Goal: Obtain resource: Obtain resource

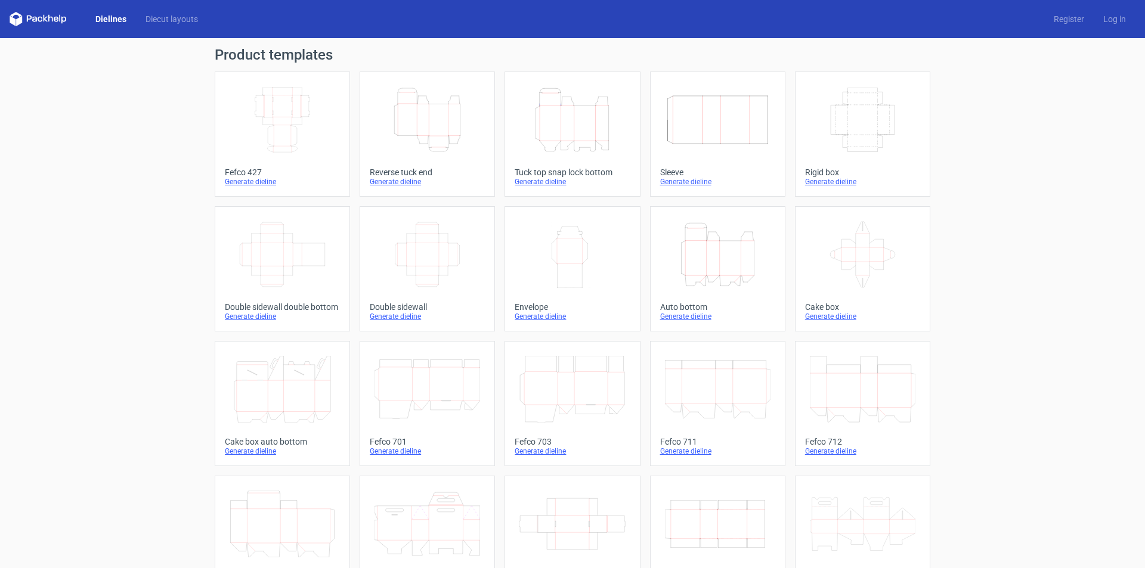
click at [282, 113] on icon "Width Depth Height" at bounding box center [283, 119] width 106 height 67
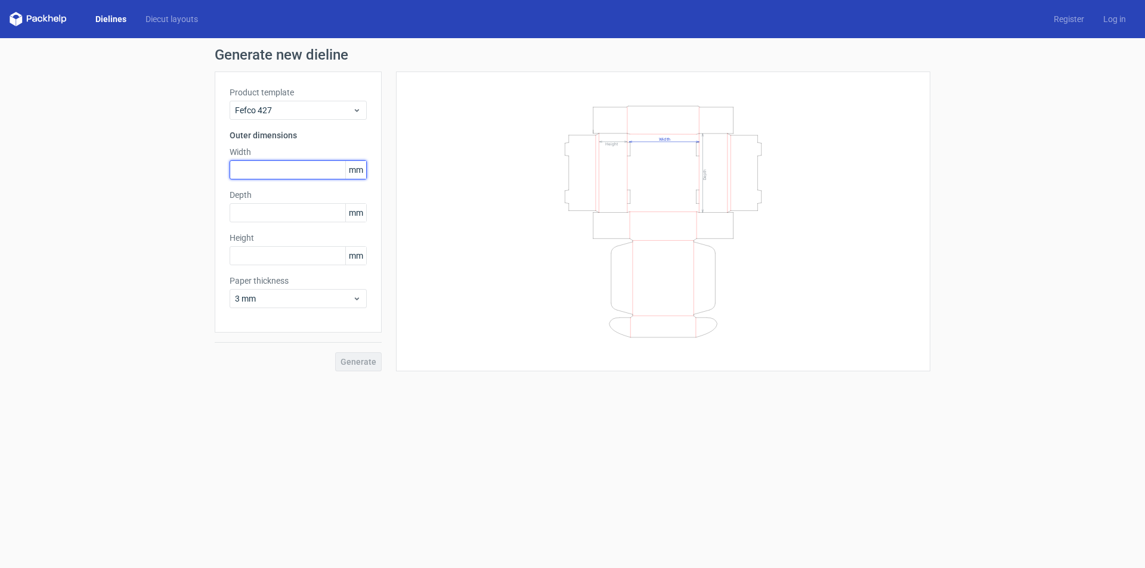
click at [291, 166] on input "text" at bounding box center [298, 169] width 137 height 19
click at [281, 210] on input "text" at bounding box center [298, 212] width 137 height 19
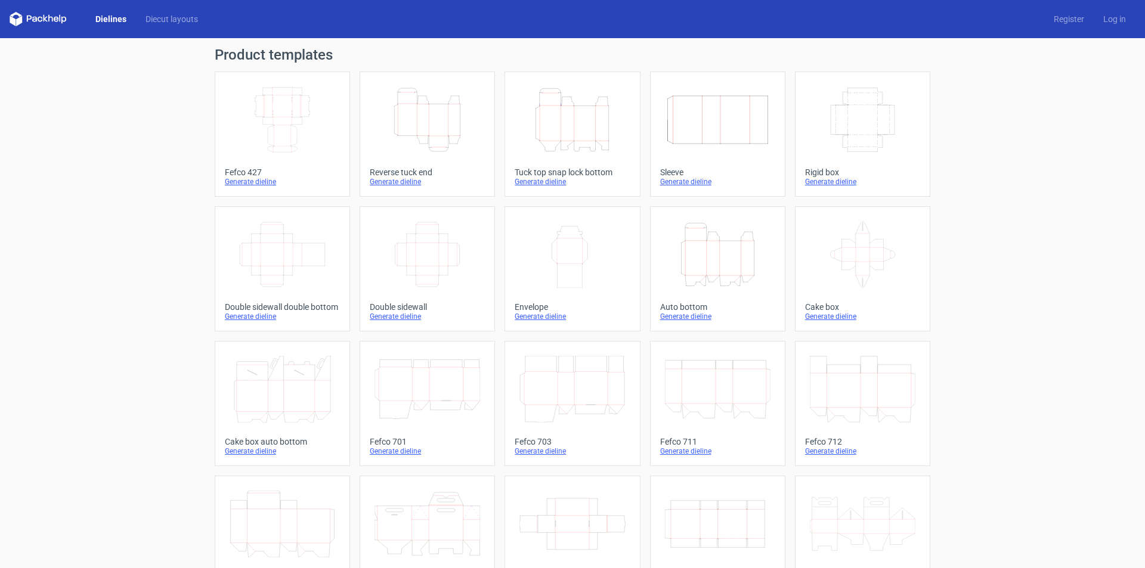
click at [436, 127] on icon "Height Depth Width" at bounding box center [427, 119] width 106 height 67
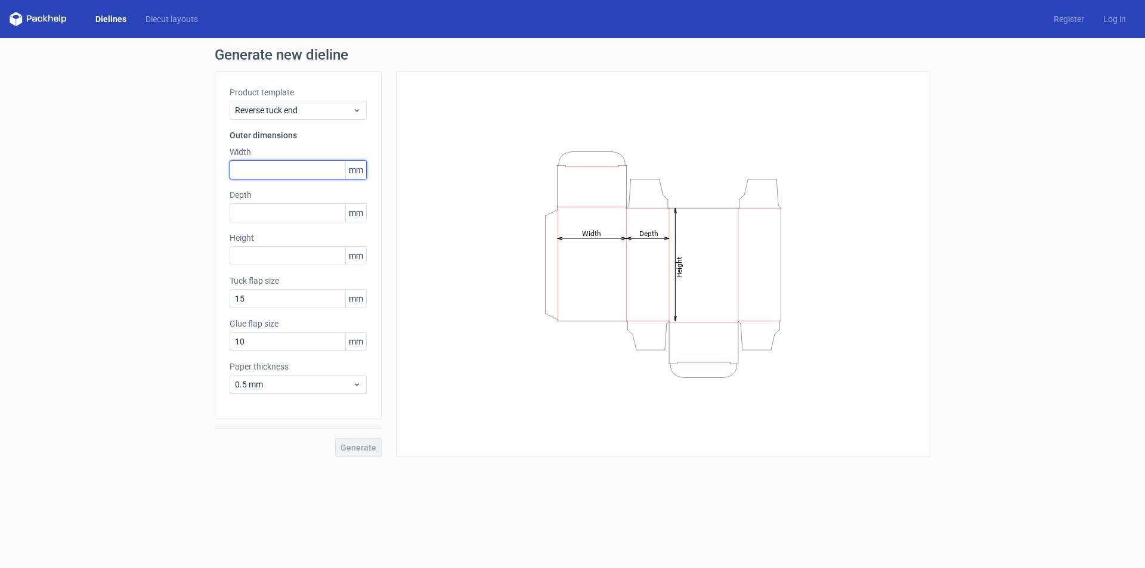
click at [315, 178] on input "text" at bounding box center [298, 169] width 137 height 19
type input "20"
click at [287, 205] on div "Product template Reverse tuck end Outer dimensions Width 20 mm Depth mm Height …" at bounding box center [298, 245] width 167 height 347
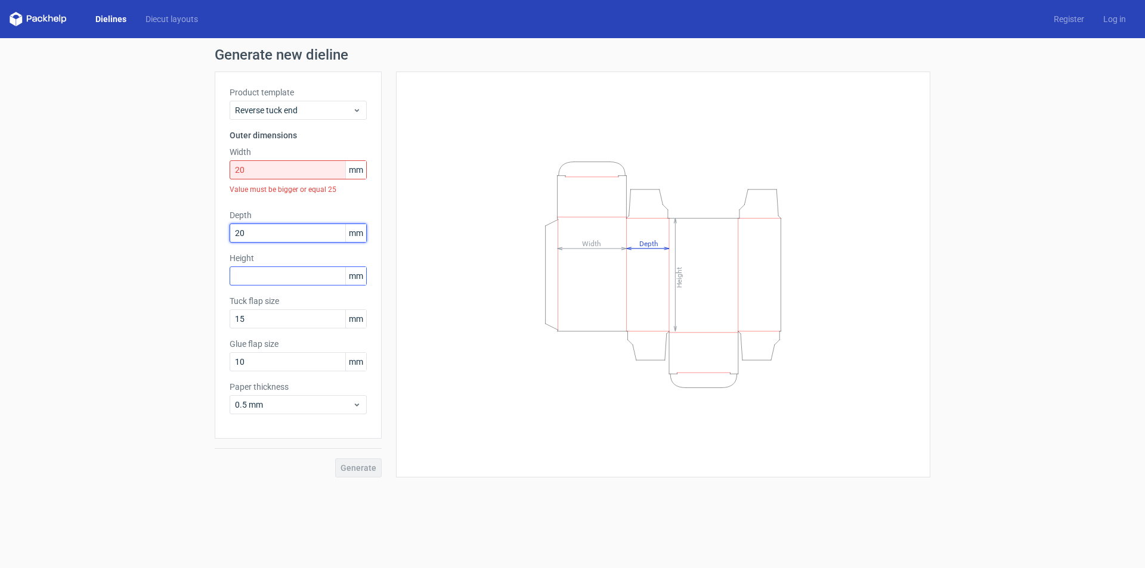
type input "20"
click at [263, 272] on div "Product template Reverse tuck end Outer dimensions Width 20 mm Value must be bi…" at bounding box center [298, 255] width 167 height 367
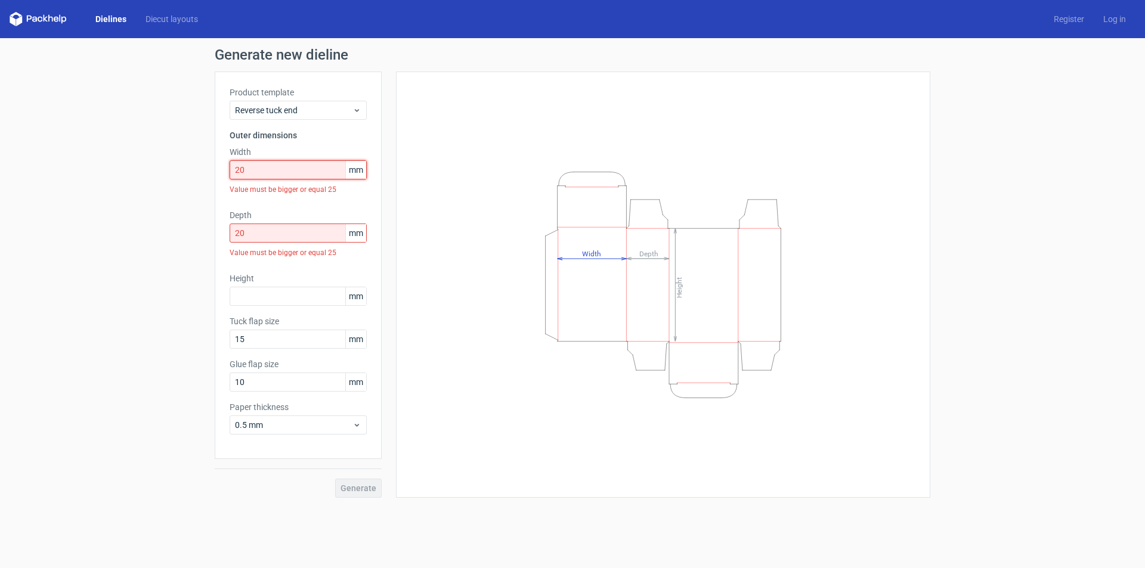
click at [265, 171] on input "20" at bounding box center [298, 169] width 137 height 19
drag, startPoint x: 270, startPoint y: 171, endPoint x: 188, endPoint y: 168, distance: 82.4
click at [203, 168] on div "Generate new dieline Product template Reverse tuck end Outer dimensions Width 2…" at bounding box center [572, 272] width 1145 height 469
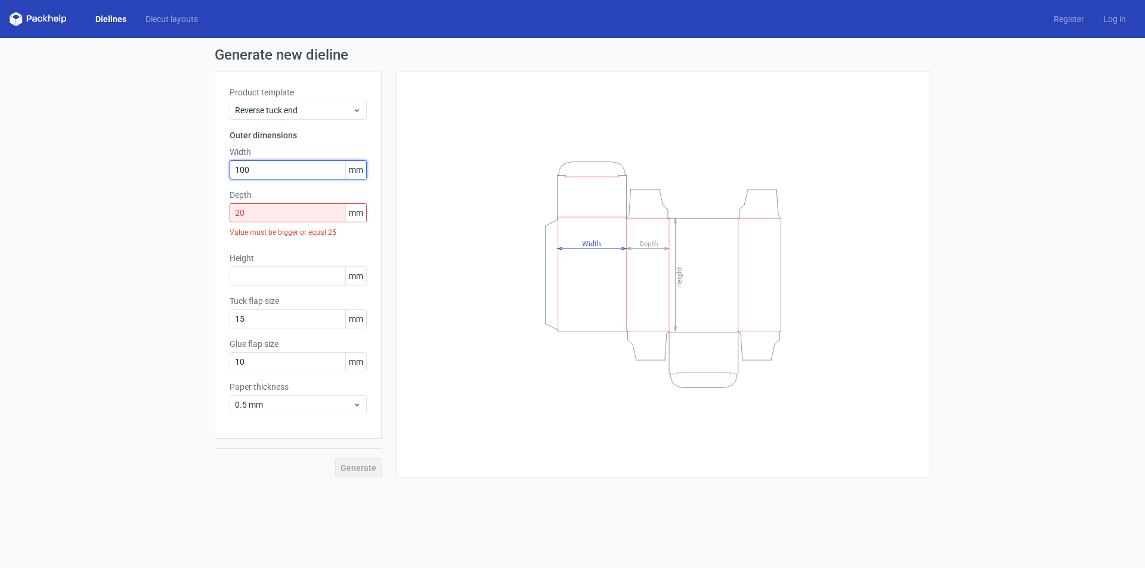
type input "100"
drag, startPoint x: 229, startPoint y: 210, endPoint x: 184, endPoint y: 211, distance: 44.7
click at [198, 211] on div "Generate new dieline Product template Reverse tuck end Outer dimensions Width 1…" at bounding box center [572, 262] width 1145 height 449
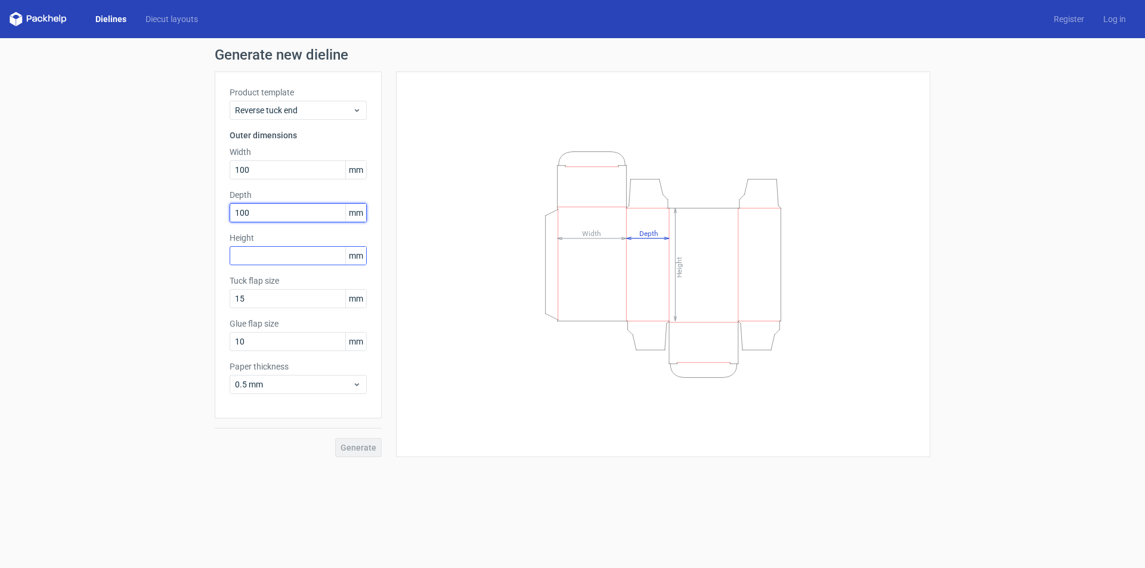
type input "100"
click at [251, 258] on input "text" at bounding box center [298, 255] width 137 height 19
type input "100"
click at [296, 203] on div "Depth 100 mm" at bounding box center [298, 205] width 137 height 33
click at [367, 444] on span "Generate" at bounding box center [358, 448] width 36 height 8
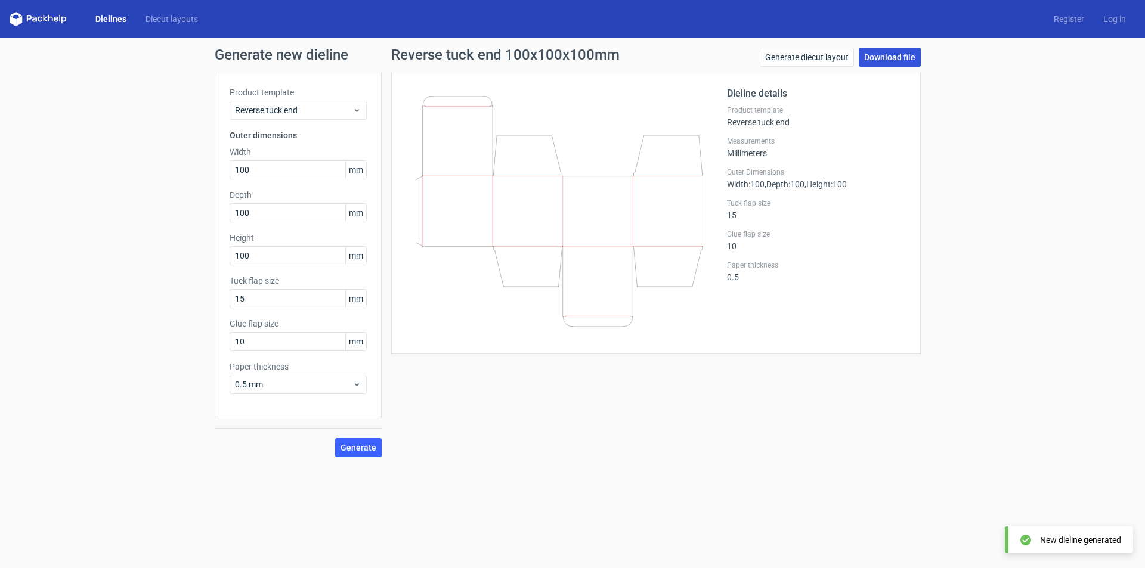
click at [911, 54] on link "Download file" at bounding box center [890, 57] width 62 height 19
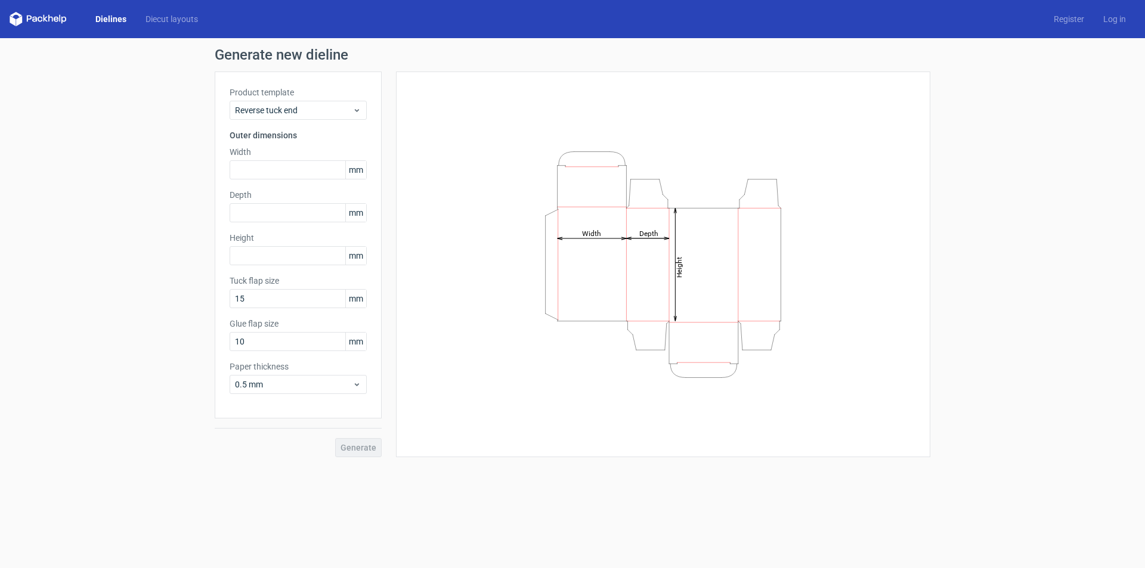
click at [47, 16] on icon at bounding box center [38, 19] width 57 height 14
click at [36, 18] on icon at bounding box center [34, 19] width 5 height 5
click at [118, 18] on link "Dielines" at bounding box center [111, 19] width 50 height 12
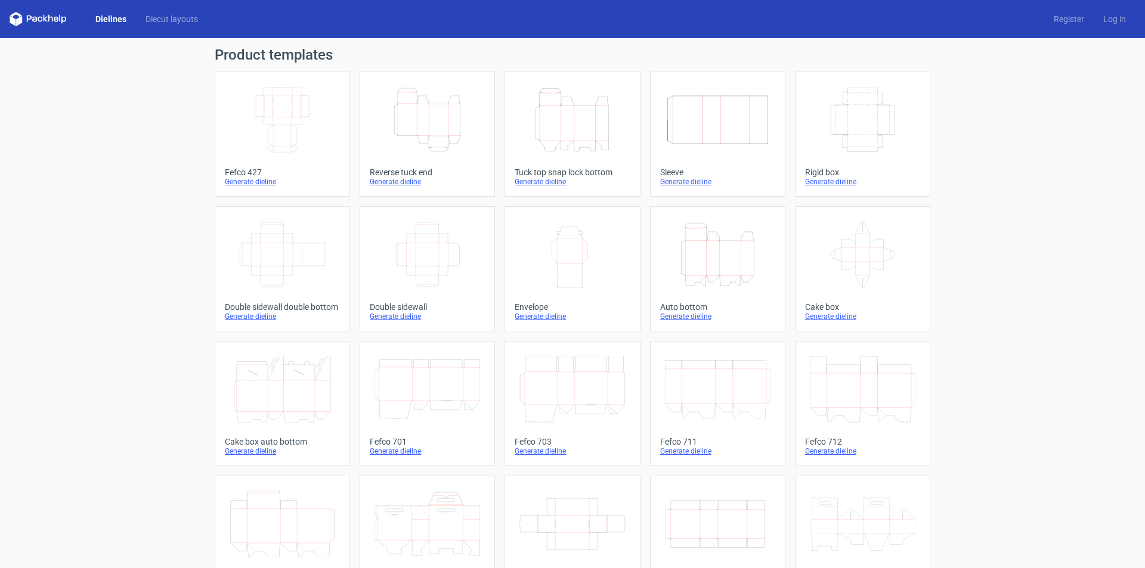
click at [175, 11] on div "Dielines Diecut layouts Register Log in" at bounding box center [572, 19] width 1145 height 38
click at [175, 14] on link "Diecut layouts" at bounding box center [172, 19] width 72 height 12
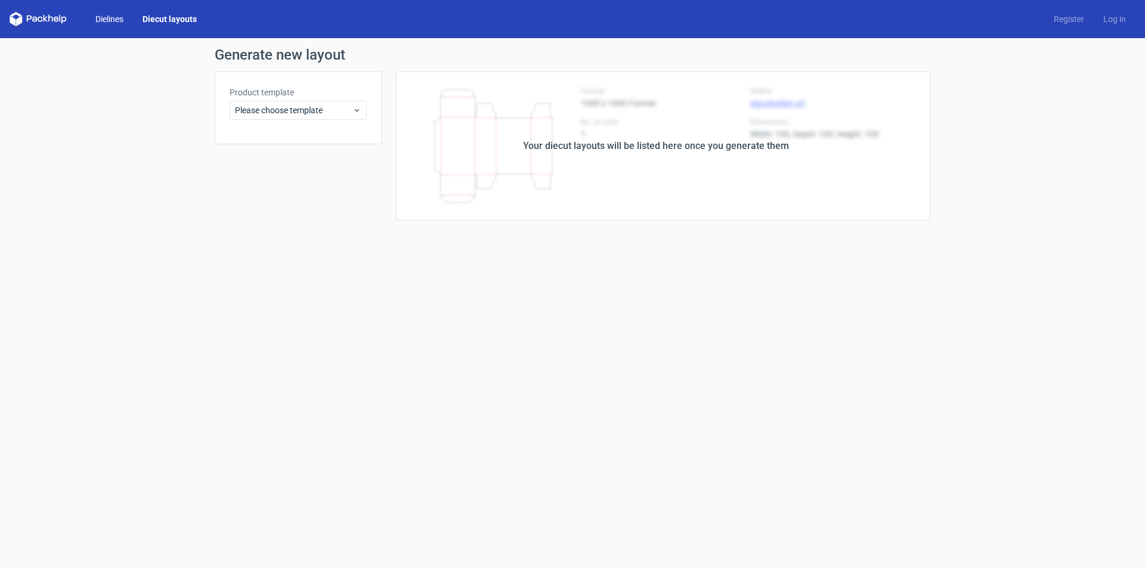
click at [113, 20] on link "Dielines" at bounding box center [109, 19] width 47 height 12
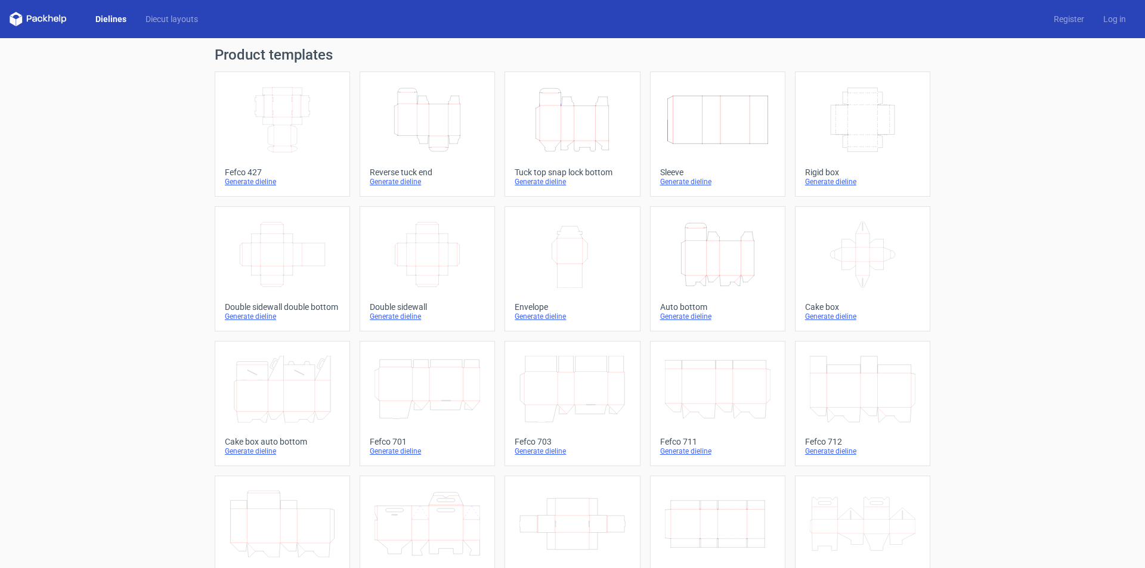
click at [109, 15] on link "Dielines" at bounding box center [111, 19] width 50 height 12
click at [18, 21] on polygon at bounding box center [19, 21] width 6 height 10
click at [14, 22] on polygon at bounding box center [13, 21] width 6 height 10
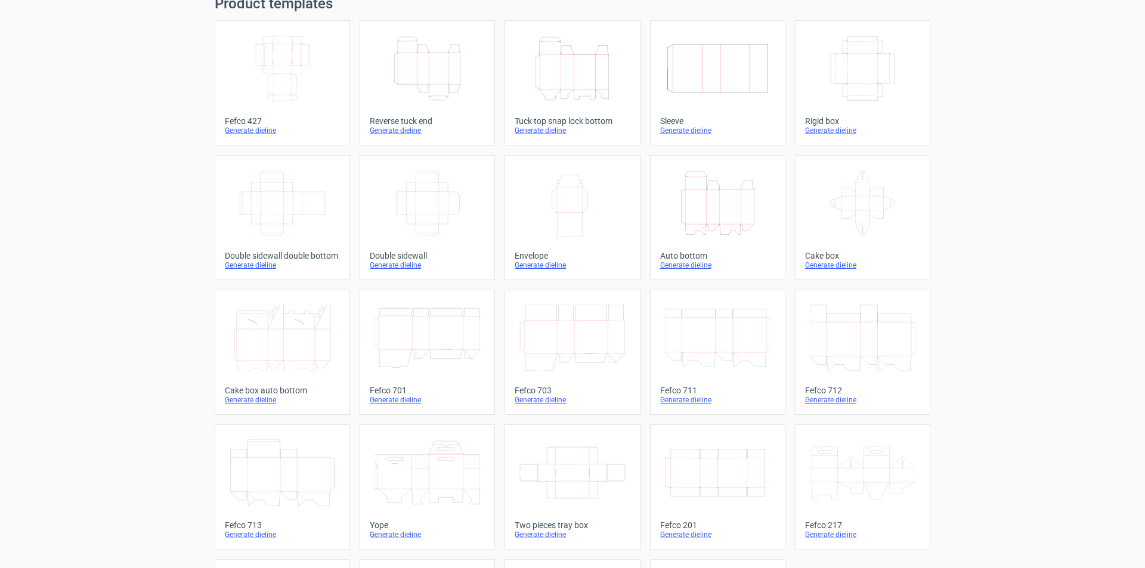
scroll to position [119, 0]
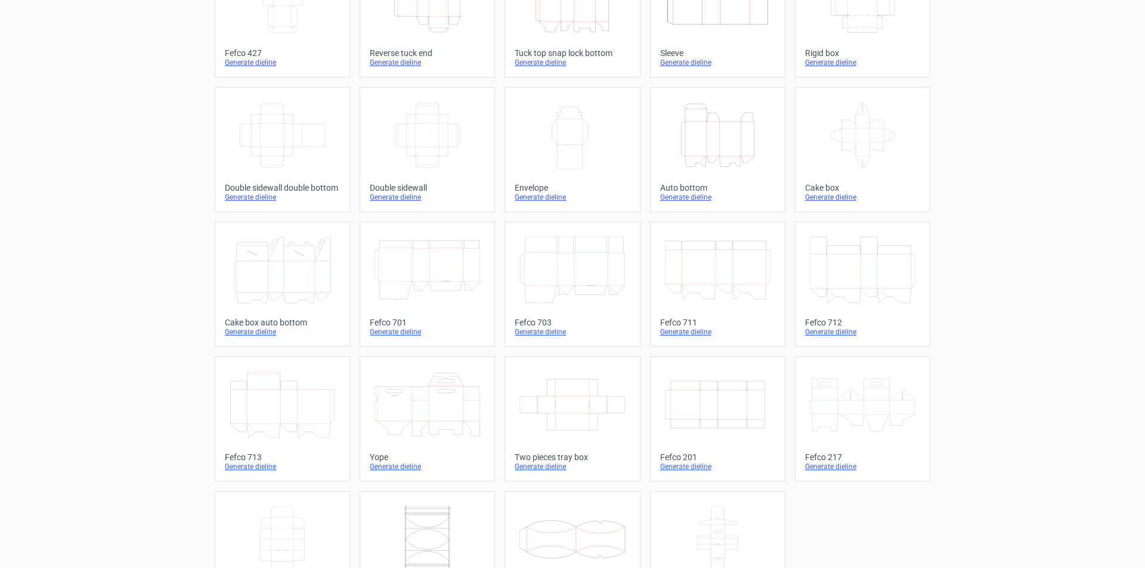
click at [405, 382] on icon at bounding box center [427, 405] width 106 height 67
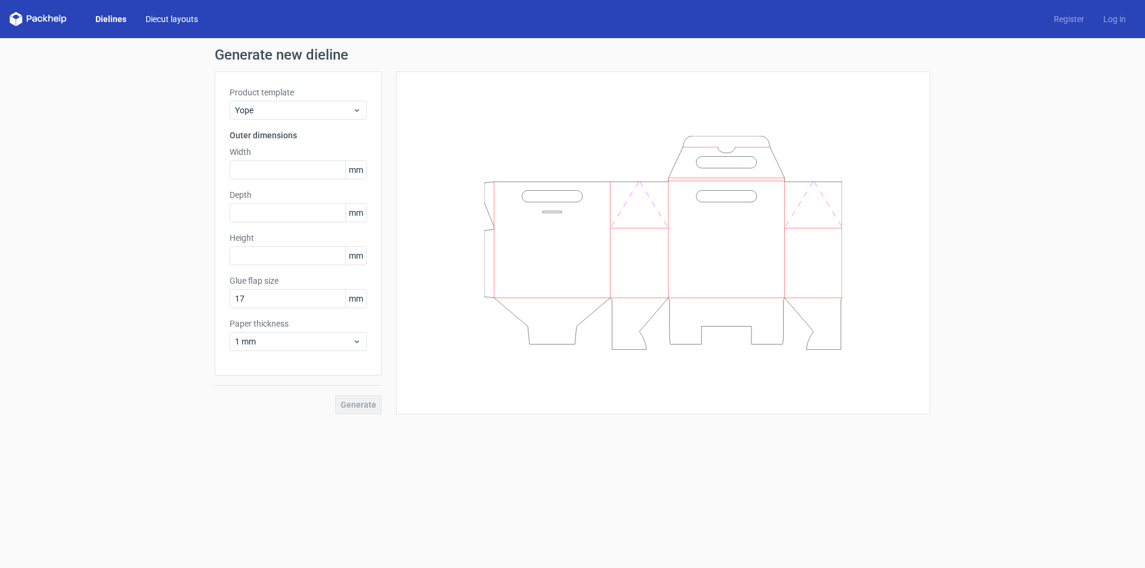
click at [168, 17] on link "Diecut layouts" at bounding box center [172, 19] width 72 height 12
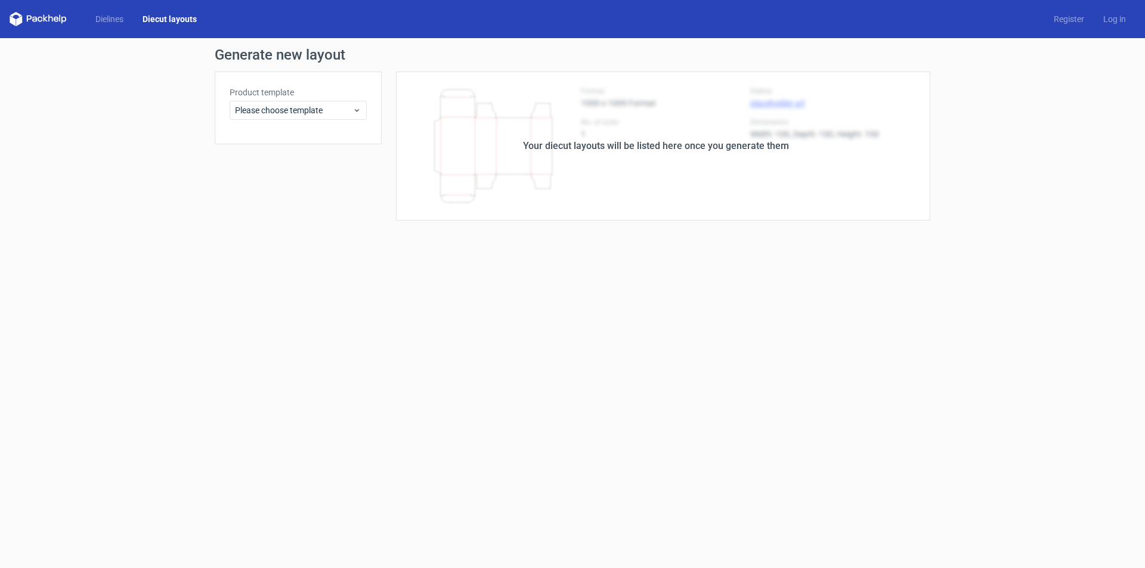
click at [500, 134] on div "Your diecut layouts will be listed here once you generate them" at bounding box center [656, 146] width 549 height 149
click at [366, 116] on div "Please choose template" at bounding box center [298, 110] width 137 height 19
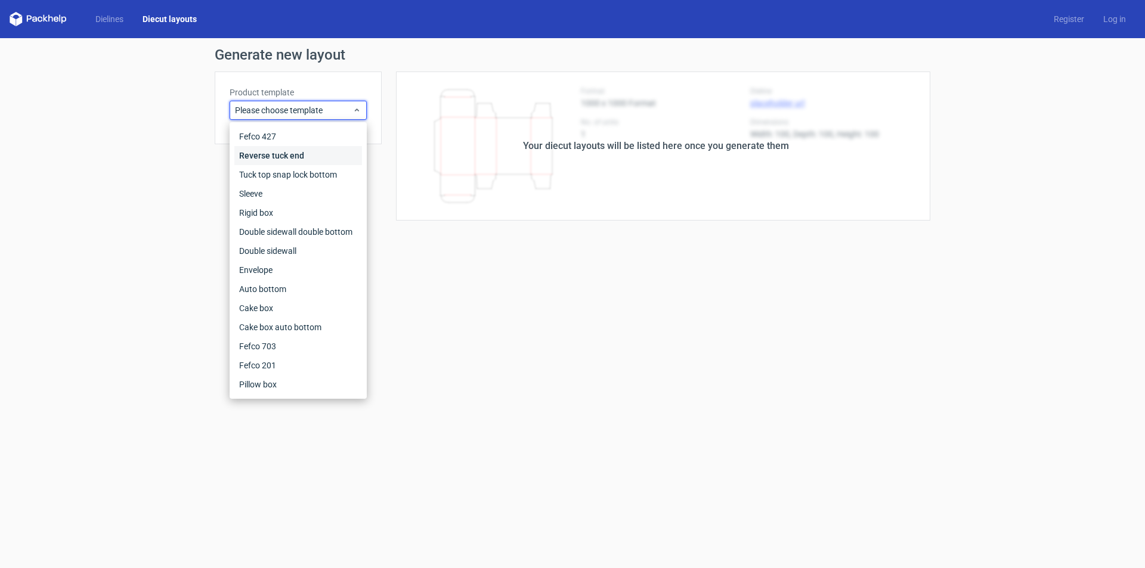
click at [274, 151] on div "Reverse tuck end" at bounding box center [298, 155] width 128 height 19
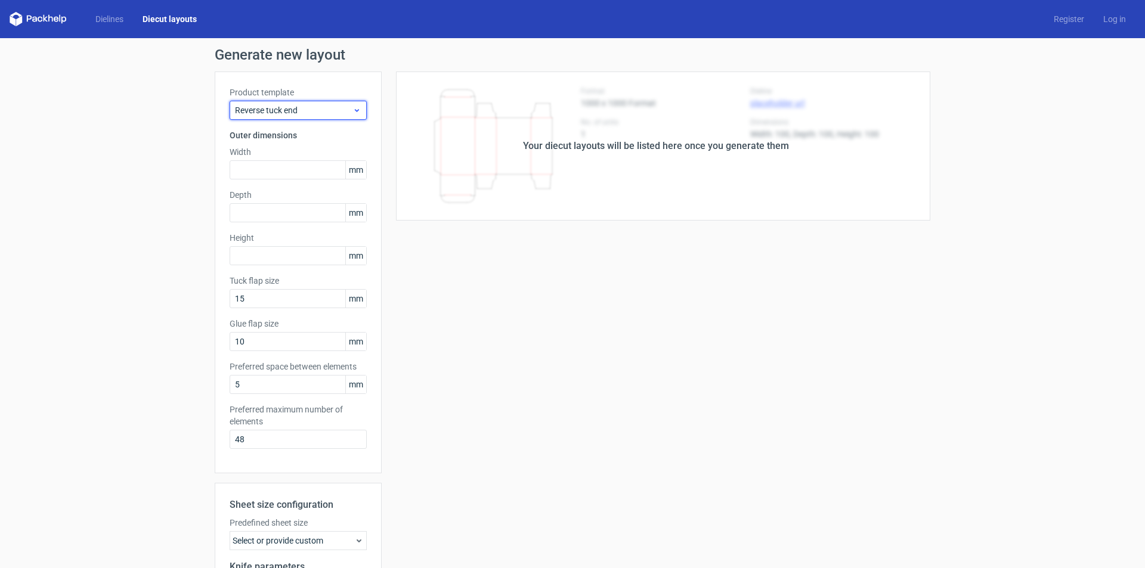
click at [313, 111] on span "Reverse tuck end" at bounding box center [293, 110] width 117 height 12
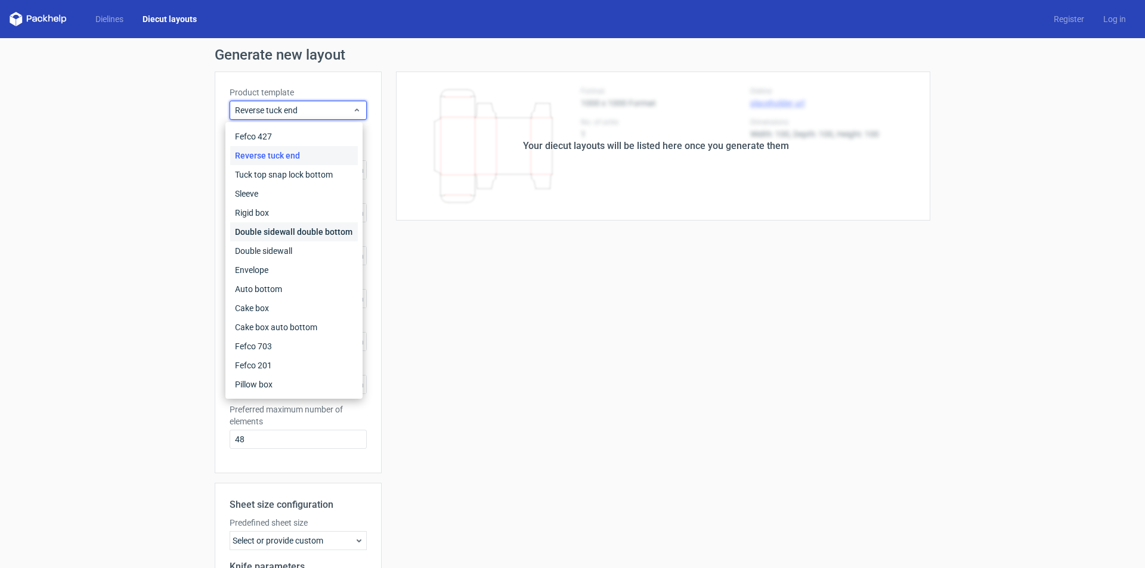
click at [279, 241] on div "Double sidewall double bottom" at bounding box center [294, 231] width 128 height 19
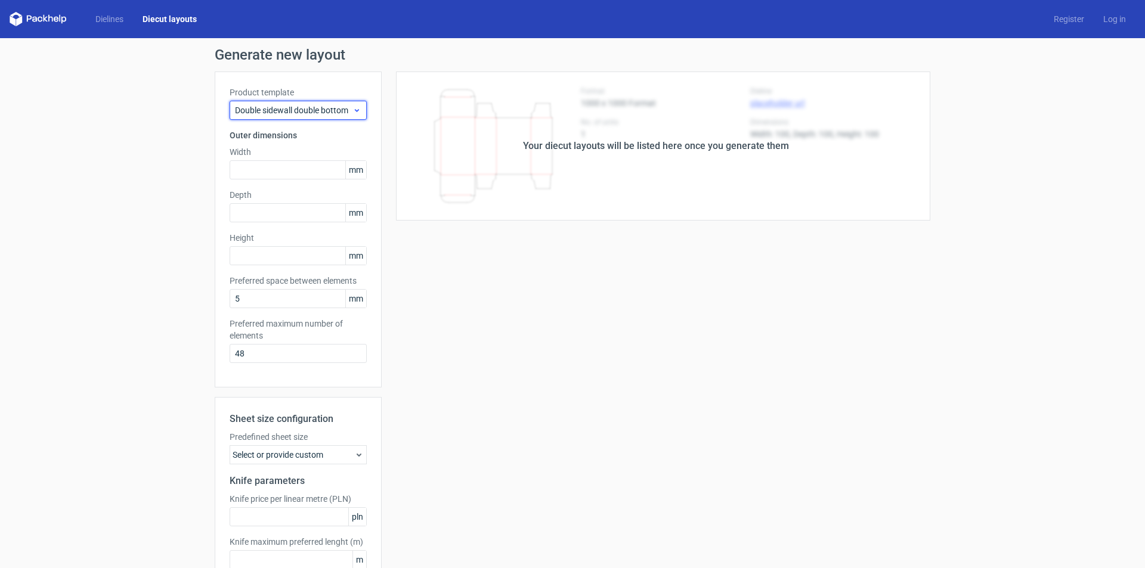
click at [320, 101] on div "Double sidewall double bottom" at bounding box center [298, 110] width 137 height 19
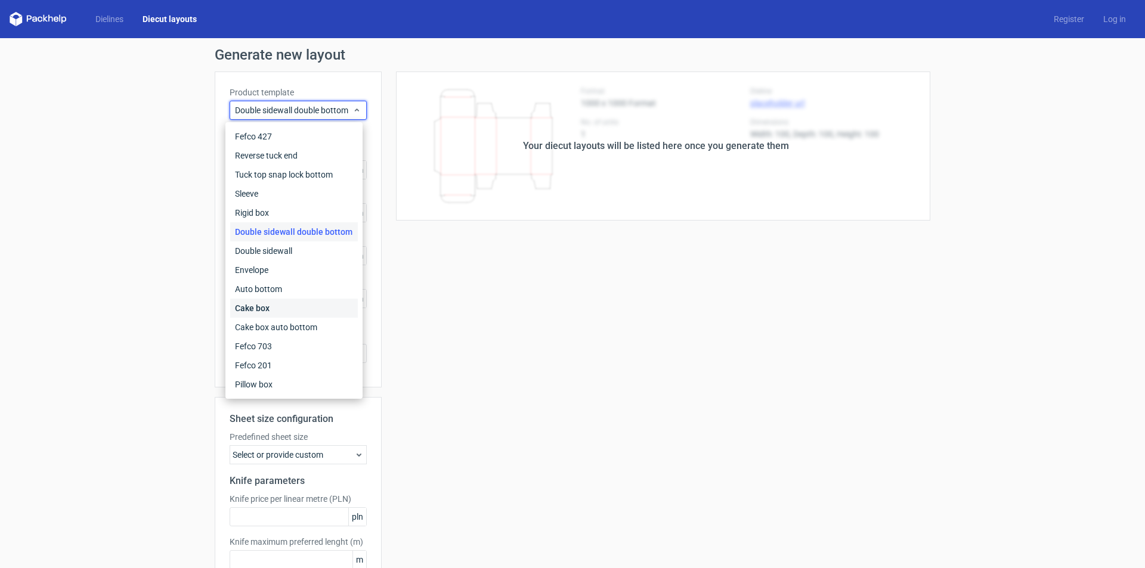
click at [270, 307] on div "Cake box" at bounding box center [294, 308] width 128 height 19
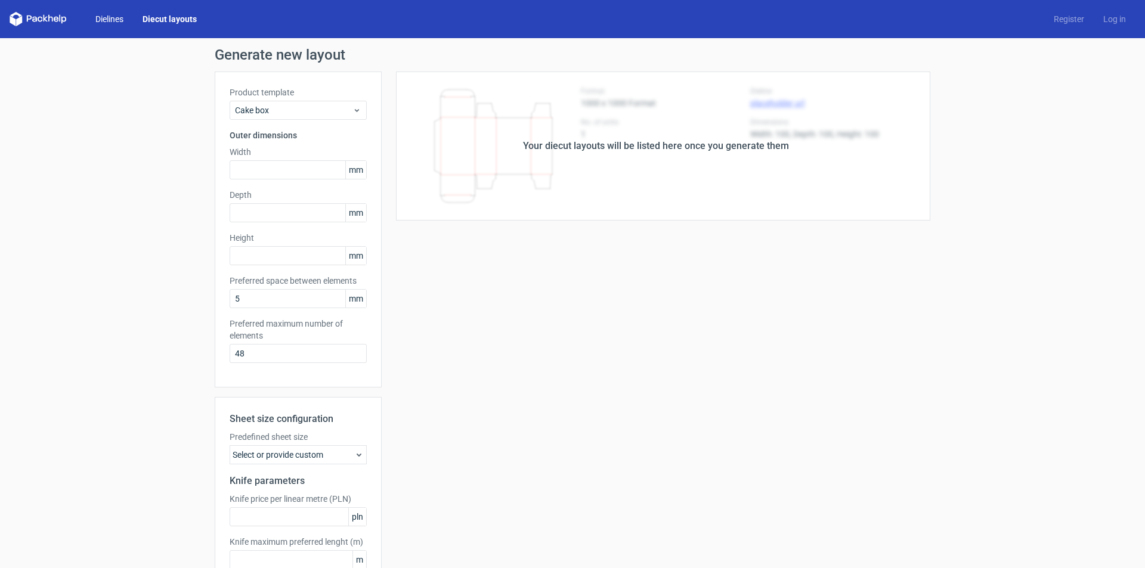
click at [97, 18] on link "Dielines" at bounding box center [109, 19] width 47 height 12
